Goal: Book appointment/travel/reservation

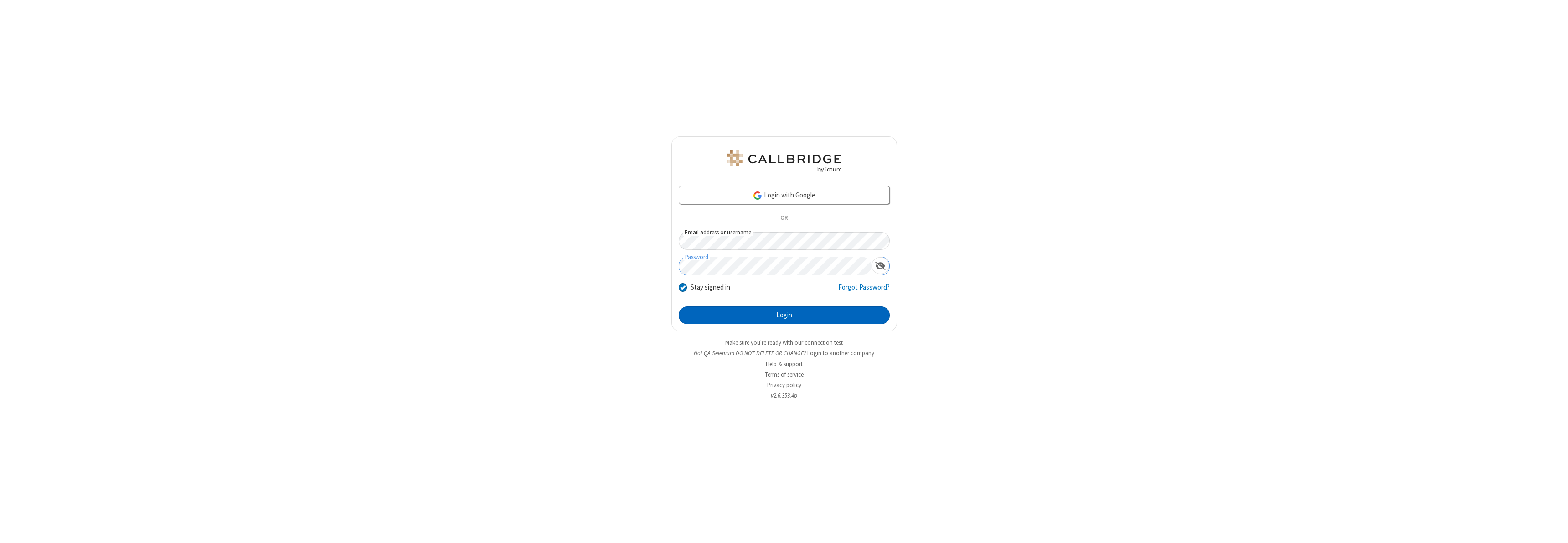
click at [784, 315] on button "Login" at bounding box center [784, 315] width 211 height 18
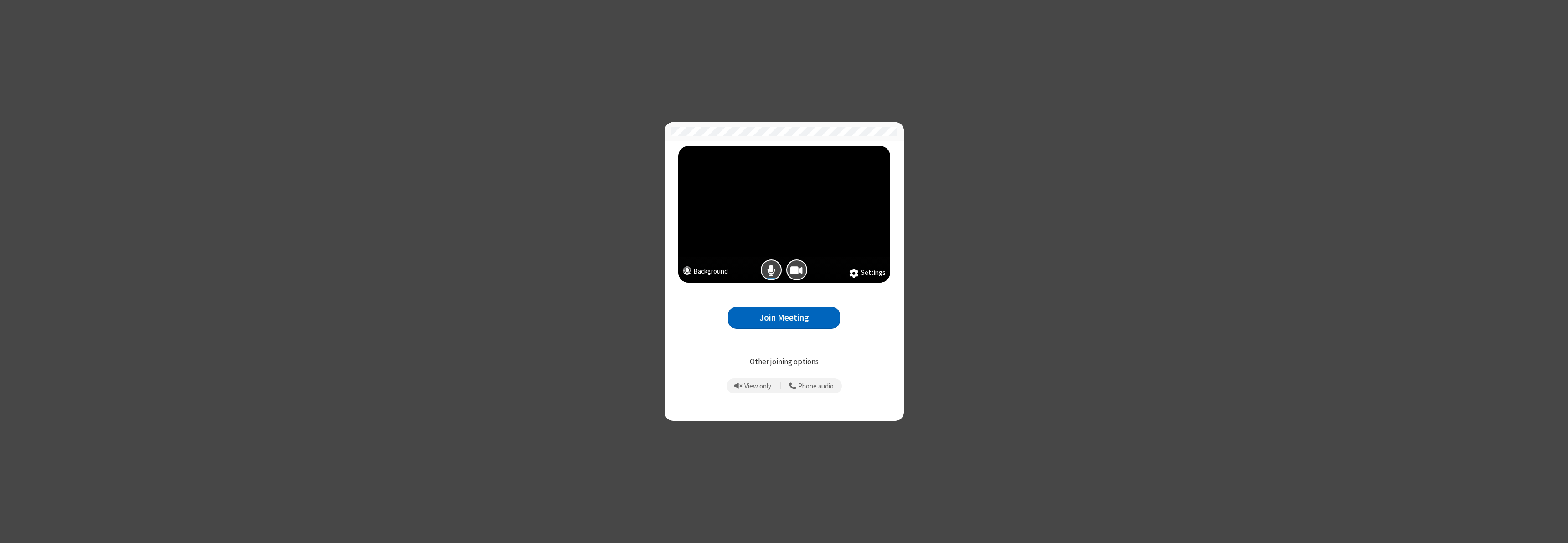
click at [784, 317] on button "Join Meeting" at bounding box center [784, 318] width 112 height 23
